Goal: Information Seeking & Learning: Learn about a topic

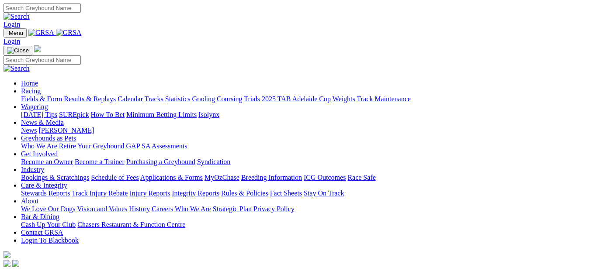
click at [41, 87] on link "Racing" at bounding box center [31, 90] width 20 height 7
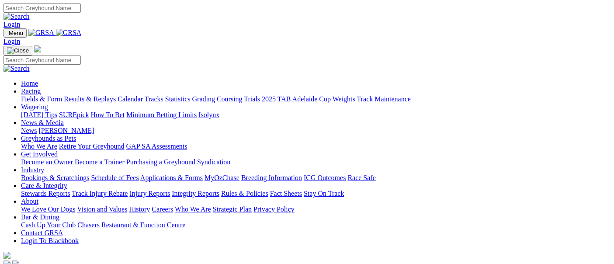
click at [48, 95] on link "Fields & Form" at bounding box center [41, 98] width 41 height 7
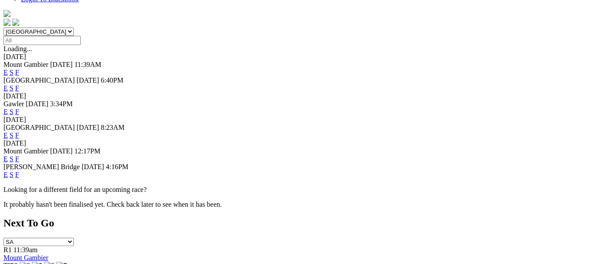
scroll to position [242, 0]
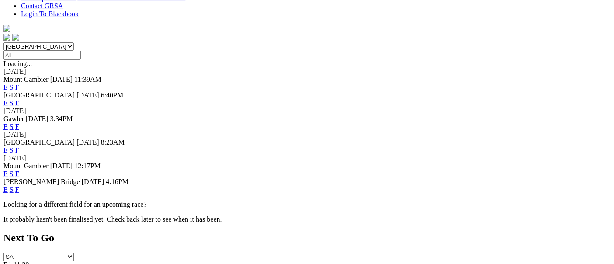
click at [19, 186] on link "F" at bounding box center [17, 189] width 4 height 7
